Goal: Task Accomplishment & Management: Use online tool/utility

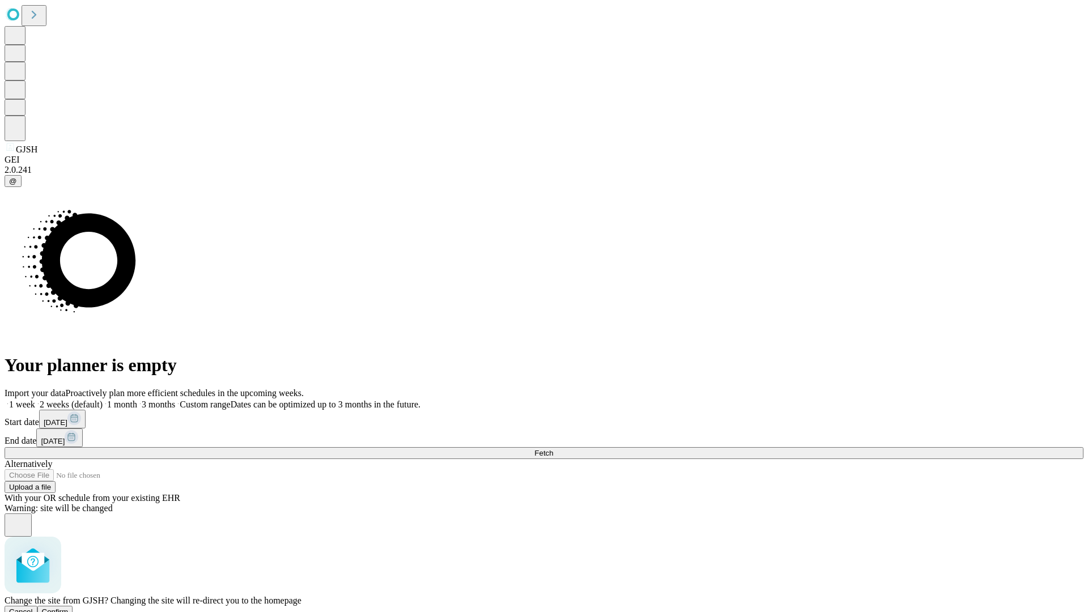
click at [69, 607] on span "Confirm" at bounding box center [55, 611] width 27 height 8
click at [35, 399] on label "1 week" at bounding box center [20, 404] width 31 height 10
click at [553, 449] on span "Fetch" at bounding box center [543, 453] width 19 height 8
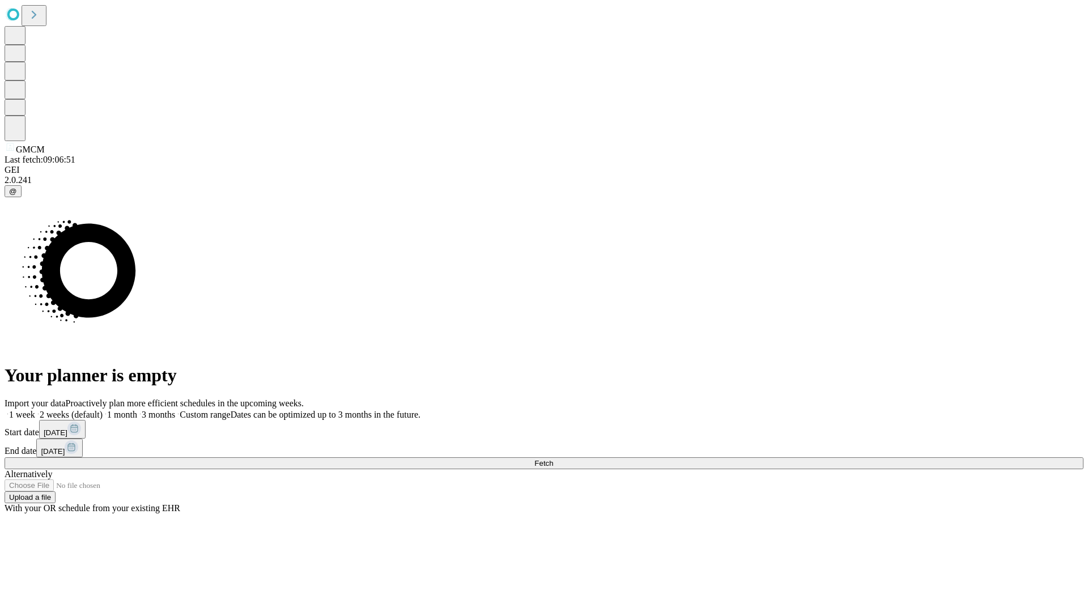
click at [35, 410] on label "1 week" at bounding box center [20, 415] width 31 height 10
click at [553, 459] on span "Fetch" at bounding box center [543, 463] width 19 height 8
click at [35, 410] on label "1 week" at bounding box center [20, 415] width 31 height 10
click at [553, 459] on span "Fetch" at bounding box center [543, 463] width 19 height 8
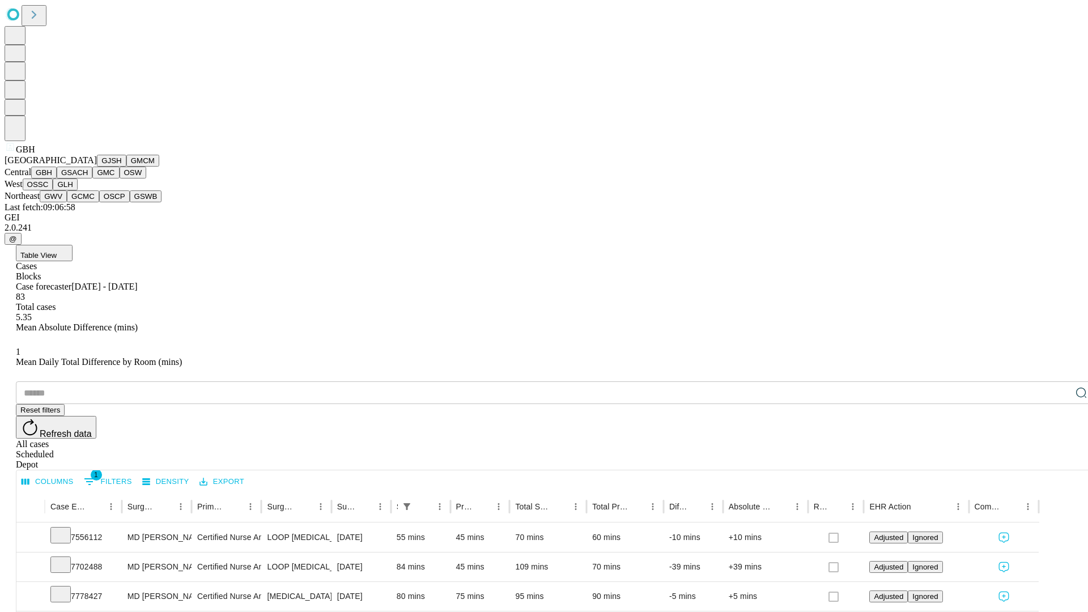
click at [88, 178] on button "GSACH" at bounding box center [75, 173] width 36 height 12
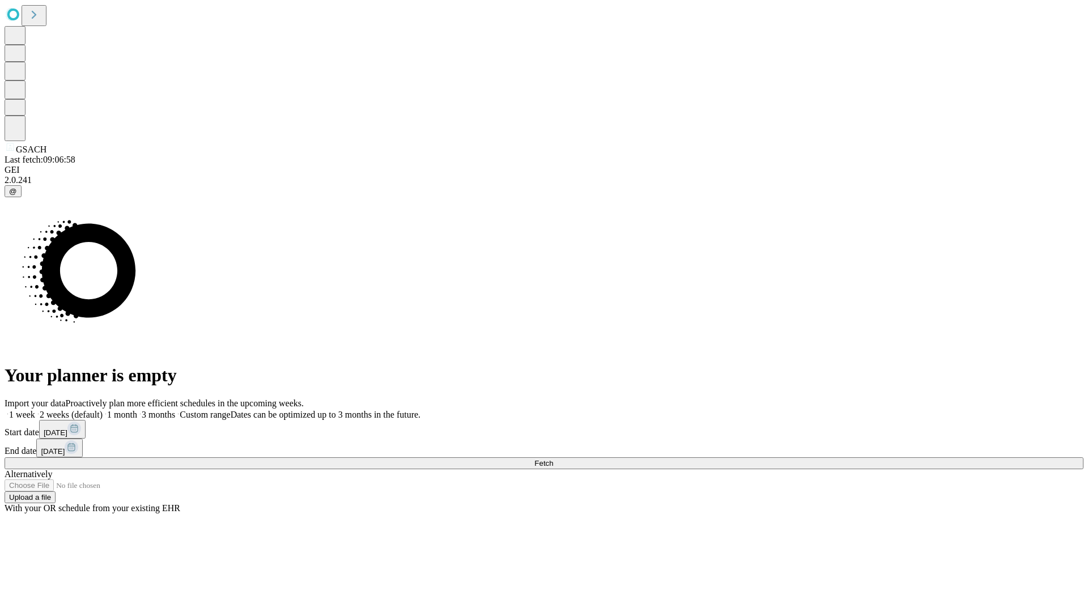
click at [35, 410] on label "1 week" at bounding box center [20, 415] width 31 height 10
click at [553, 459] on span "Fetch" at bounding box center [543, 463] width 19 height 8
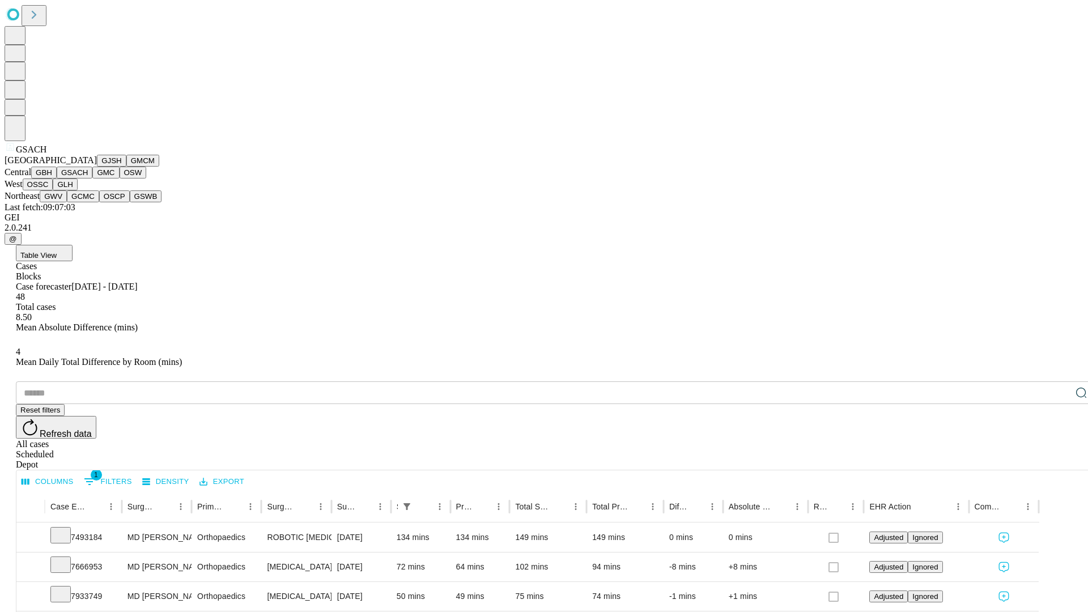
click at [92, 178] on button "GMC" at bounding box center [105, 173] width 27 height 12
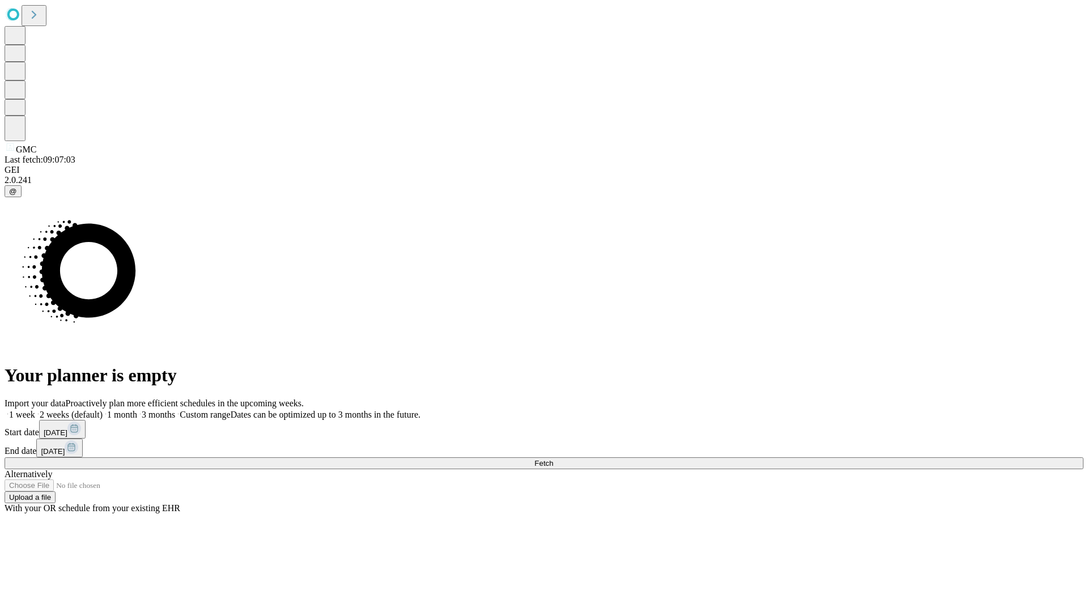
click at [553, 459] on span "Fetch" at bounding box center [543, 463] width 19 height 8
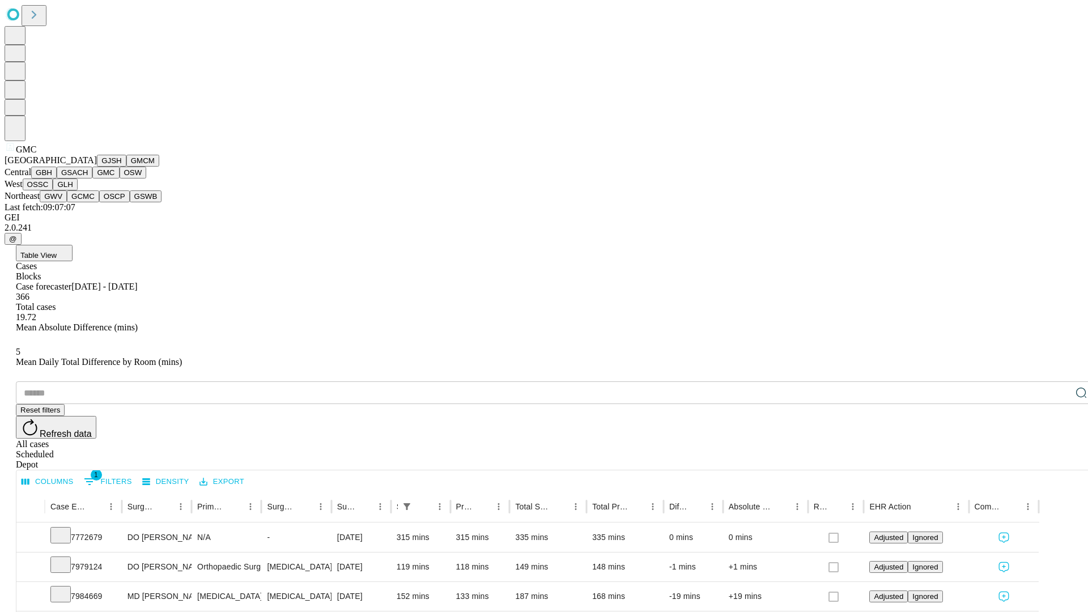
click at [120, 178] on button "OSW" at bounding box center [133, 173] width 27 height 12
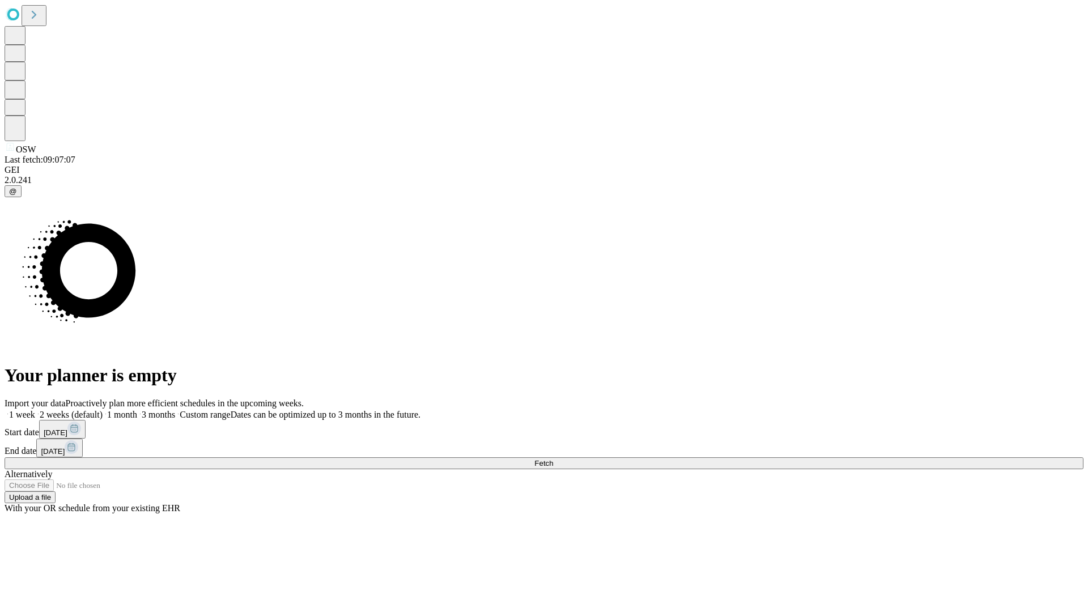
click at [35, 410] on label "1 week" at bounding box center [20, 415] width 31 height 10
click at [553, 459] on span "Fetch" at bounding box center [543, 463] width 19 height 8
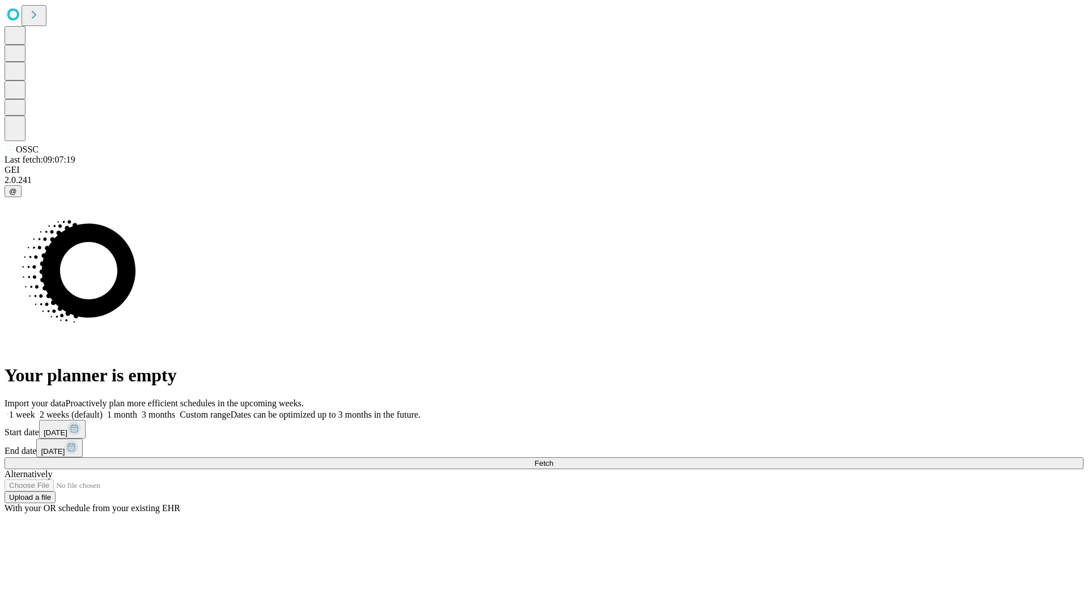
click at [35, 410] on label "1 week" at bounding box center [20, 415] width 31 height 10
click at [553, 459] on span "Fetch" at bounding box center [543, 463] width 19 height 8
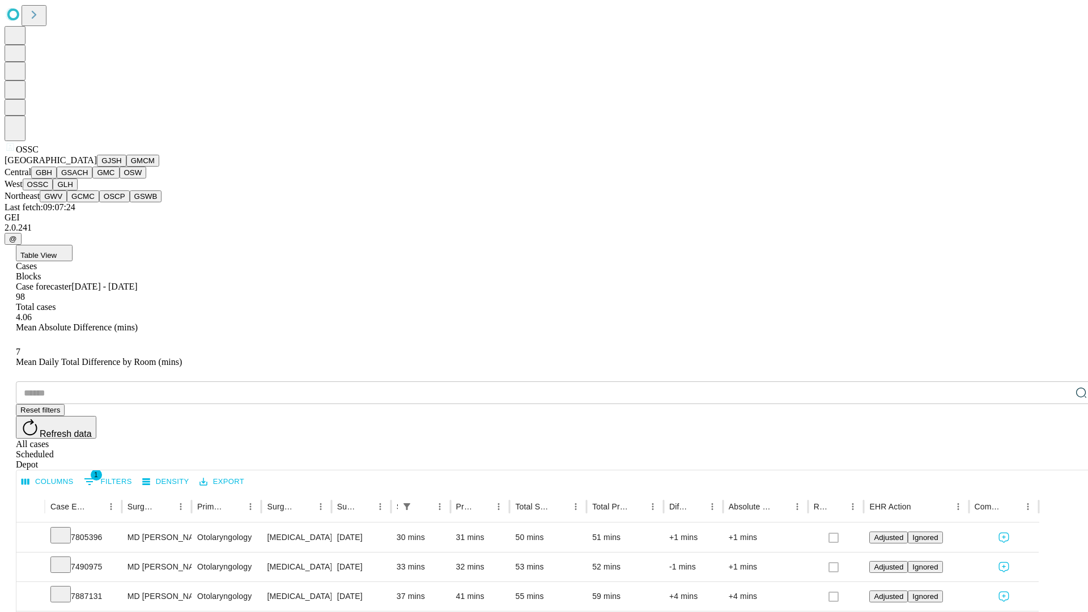
click at [77, 190] on button "GLH" at bounding box center [65, 184] width 24 height 12
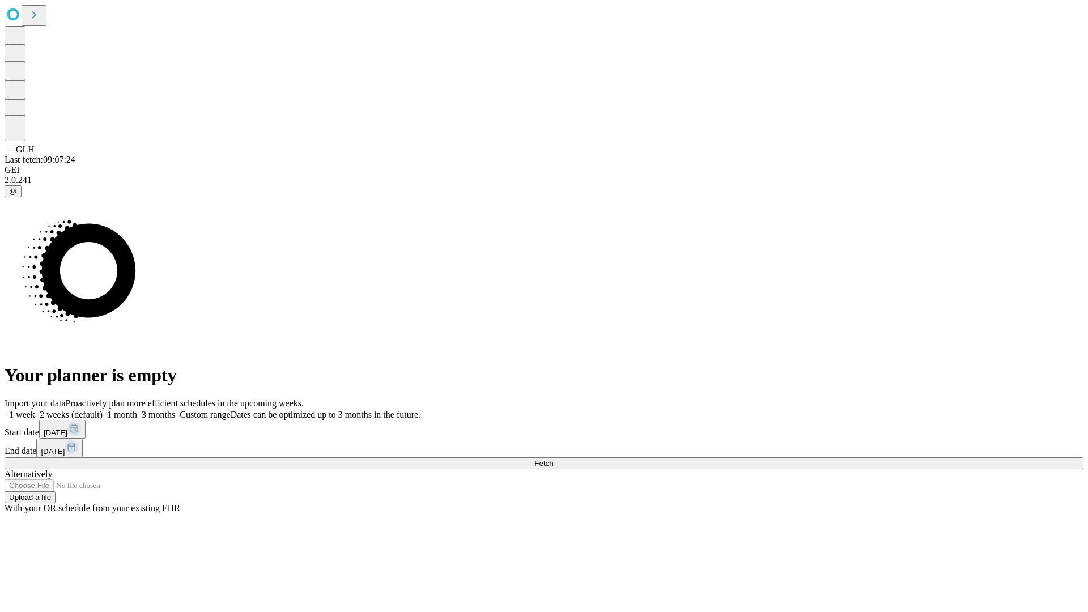
click at [35, 410] on label "1 week" at bounding box center [20, 415] width 31 height 10
click at [553, 459] on span "Fetch" at bounding box center [543, 463] width 19 height 8
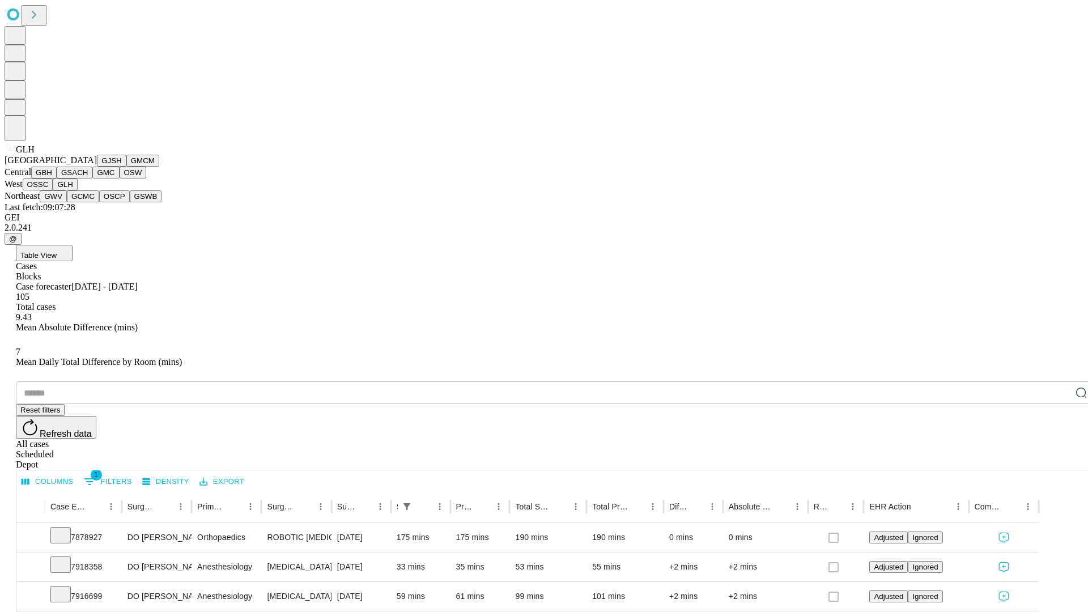
click at [67, 202] on button "GWV" at bounding box center [53, 196] width 27 height 12
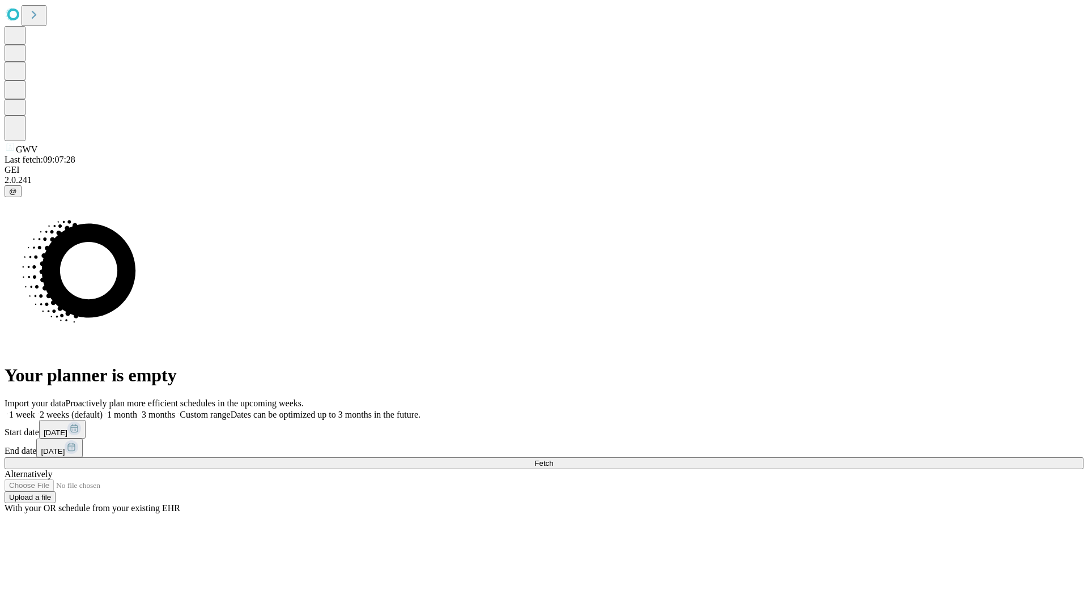
click at [35, 410] on label "1 week" at bounding box center [20, 415] width 31 height 10
click at [553, 459] on span "Fetch" at bounding box center [543, 463] width 19 height 8
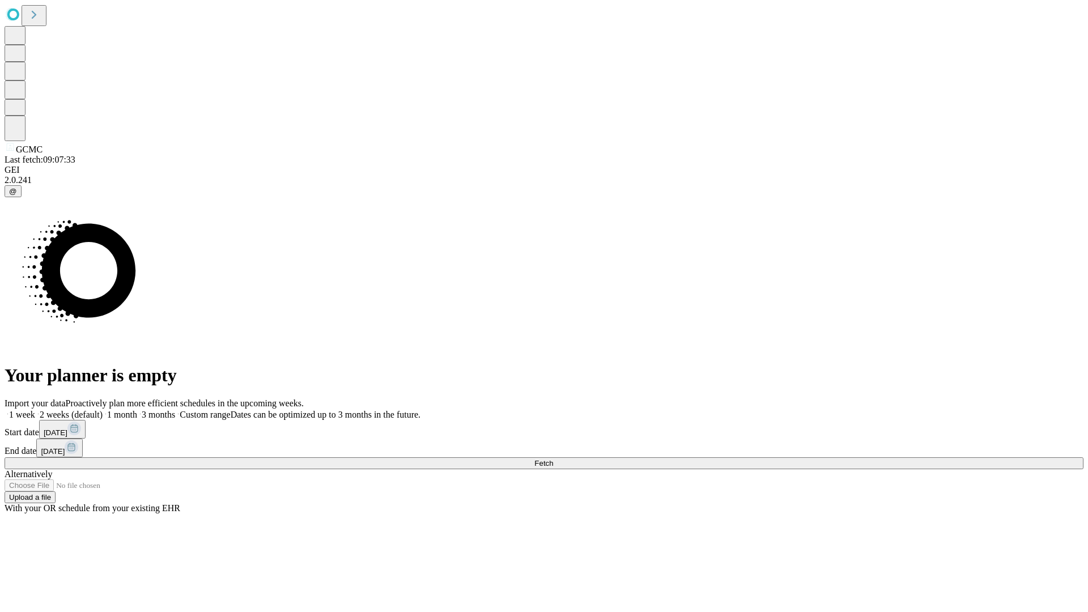
click at [35, 410] on label "1 week" at bounding box center [20, 415] width 31 height 10
click at [553, 459] on span "Fetch" at bounding box center [543, 463] width 19 height 8
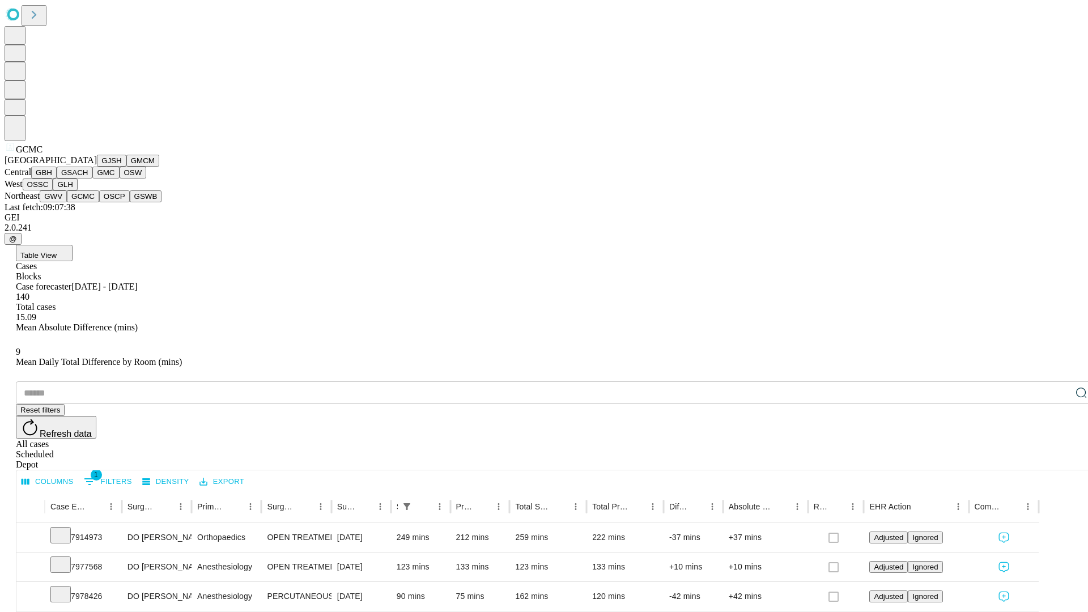
click at [99, 202] on button "OSCP" at bounding box center [114, 196] width 31 height 12
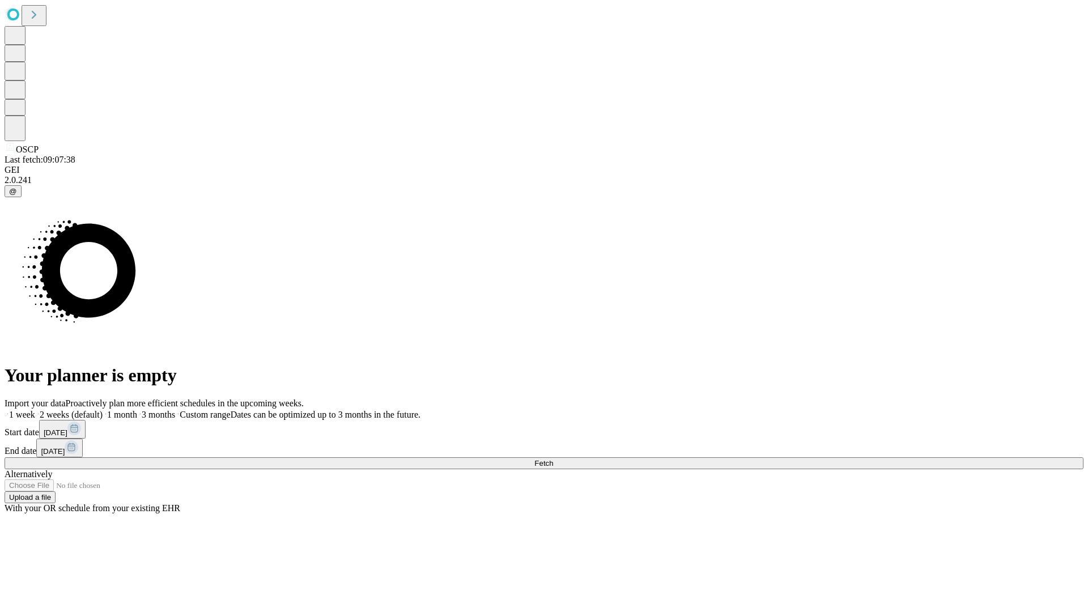
click at [553, 459] on span "Fetch" at bounding box center [543, 463] width 19 height 8
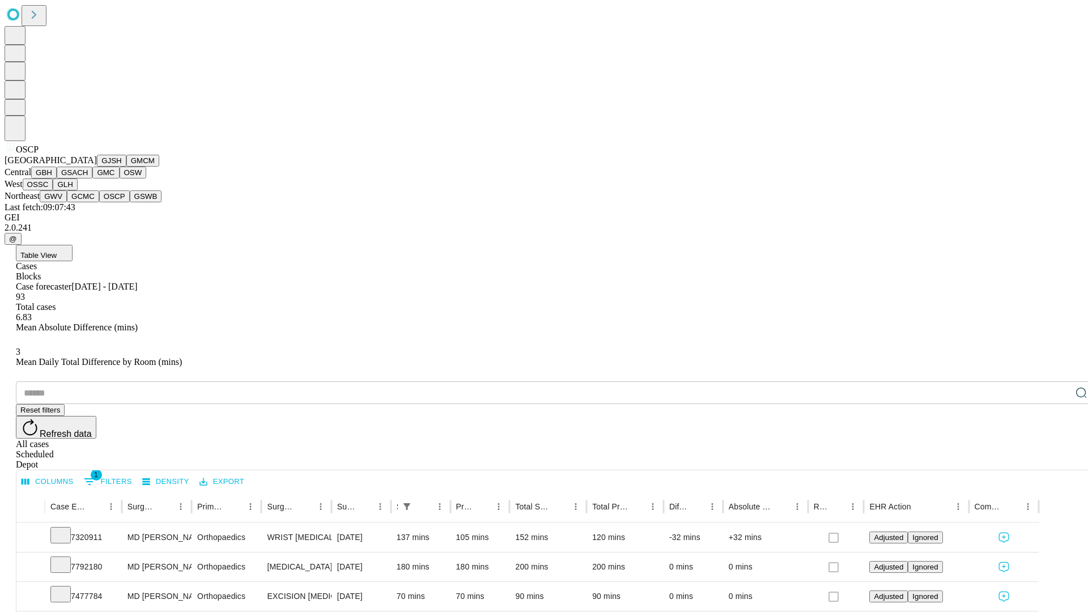
click at [130, 202] on button "GSWB" at bounding box center [146, 196] width 32 height 12
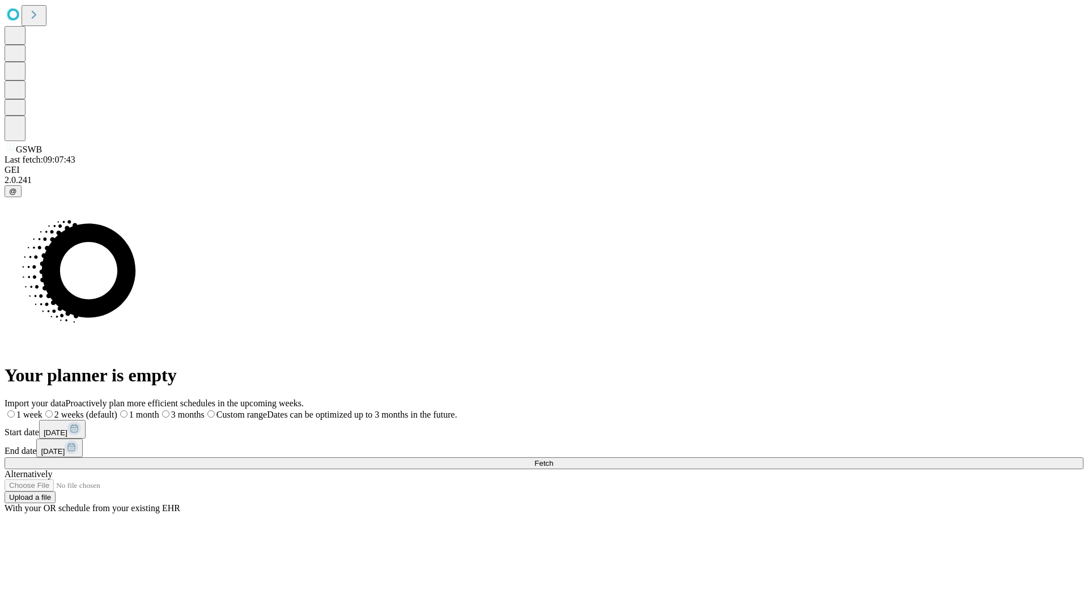
click at [42, 410] on label "1 week" at bounding box center [24, 415] width 38 height 10
click at [553, 459] on span "Fetch" at bounding box center [543, 463] width 19 height 8
